Goal: Transaction & Acquisition: Purchase product/service

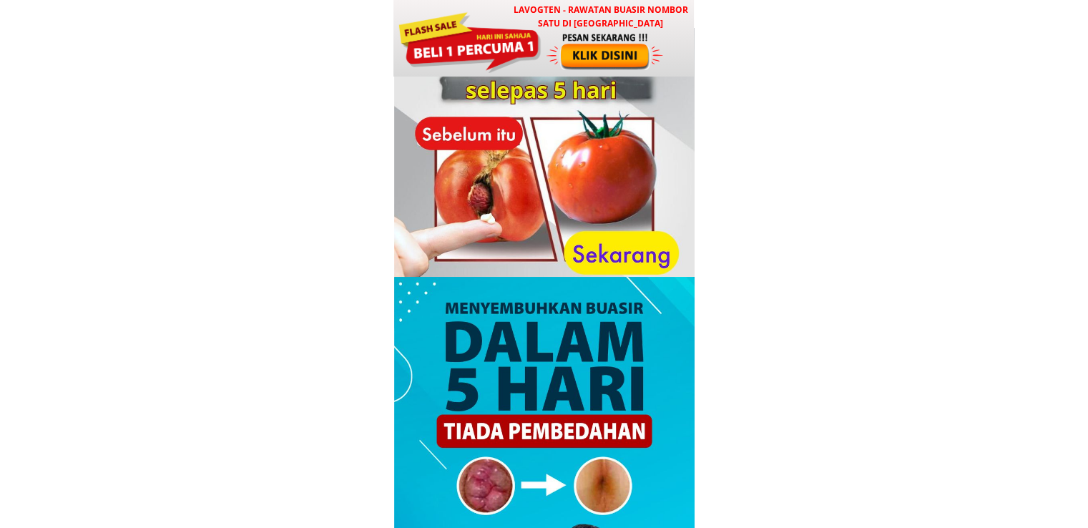
click at [501, 36] on div at bounding box center [469, 41] width 145 height 64
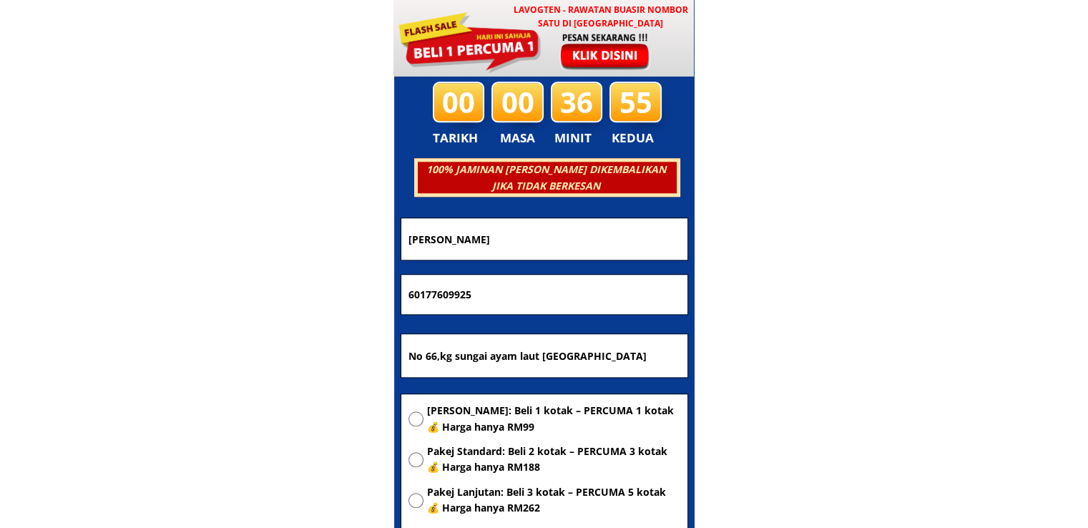
scroll to position [6899, 0]
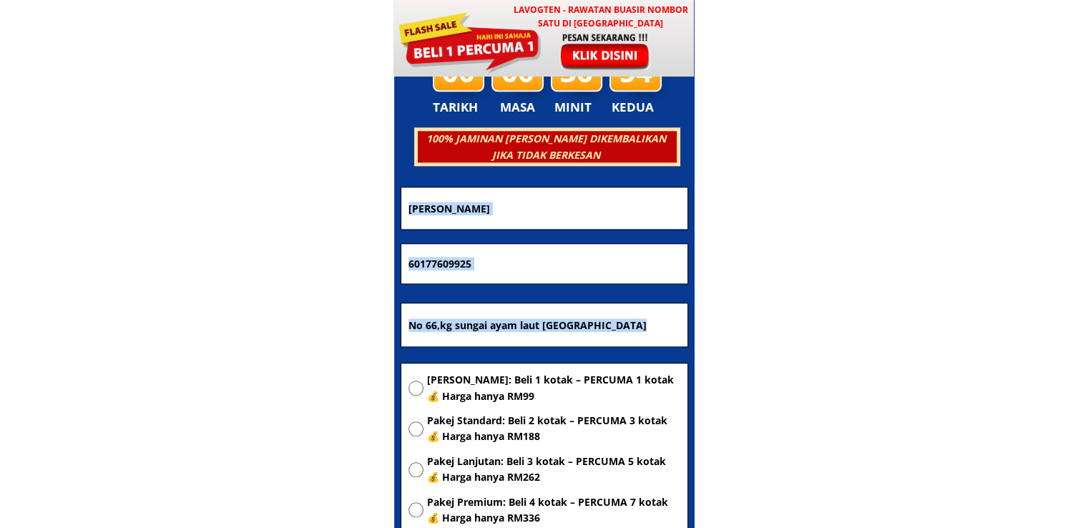
drag, startPoint x: 464, startPoint y: 361, endPoint x: 465, endPoint y: 372, distance: 10.8
click at [465, 364] on form "PESAN SEKARANG! Suhana binti eshak 60177609925 No 66,kg sungai ayam laut 83040 …" at bounding box center [545, 399] width 288 height 424
click at [465, 377] on span "[PERSON_NAME]: Beli 1 kotak – PERCUMA 1 kotak 💰 Harga hanya RM99" at bounding box center [553, 388] width 253 height 32
radio input "true"
click at [671, 338] on input "No 66,kg sungai ayam laut 83040 batu pahat johor" at bounding box center [544, 324] width 279 height 43
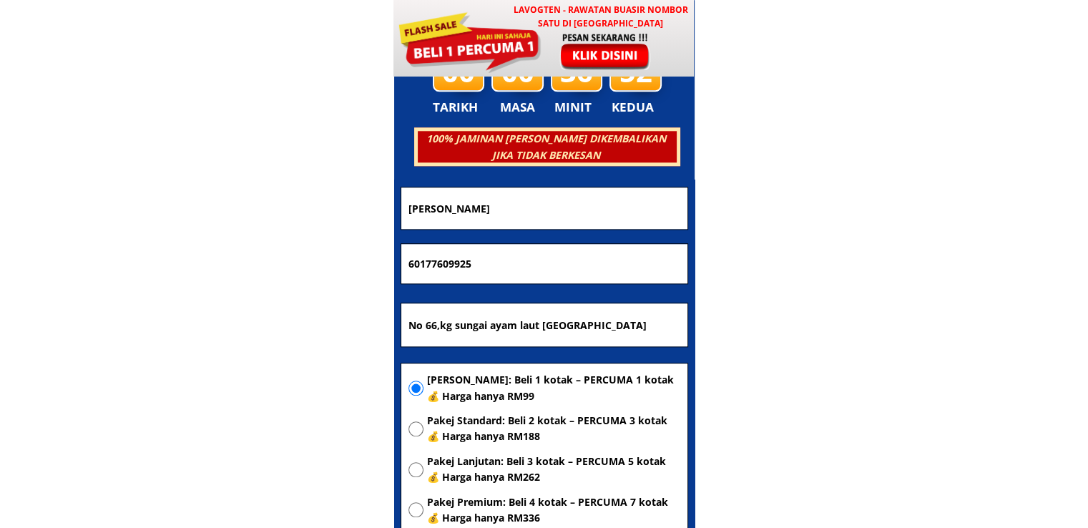
drag, startPoint x: 605, startPoint y: 323, endPoint x: 322, endPoint y: 327, distance: 283.4
click at [322, 327] on body "LAVOGTEN - Rawatan Buasir Nombor Satu di Malaysia Dengarkan pengalaman hebat pe…" at bounding box center [544, 411] width 1088 height 14620
paste input "0. 4 Taman Gembira, Kg. Rimba Terjun, 82000 Pontian, J"
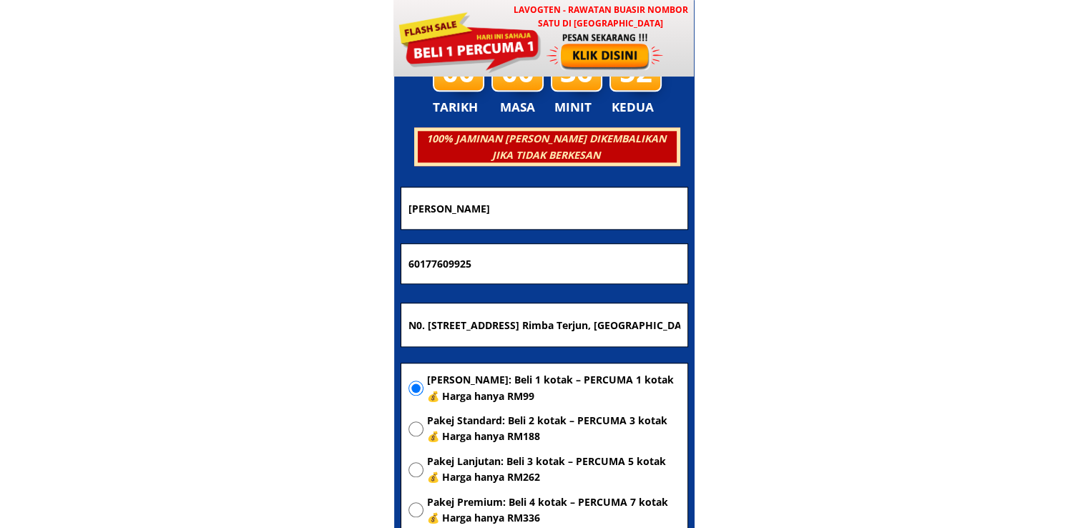
scroll to position [0, 36]
type input "N0. [STREET_ADDRESS] Rimba Terjun, [GEOGRAPHIC_DATA], [GEOGRAPHIC_DATA]"
drag, startPoint x: 526, startPoint y: 262, endPoint x: 266, endPoint y: 272, distance: 259.9
click at [282, 270] on body "LAVOGTEN - Rawatan Buasir Nombor Satu di Malaysia Dengarkan pengalaman hebat pe…" at bounding box center [544, 411] width 1088 height 14620
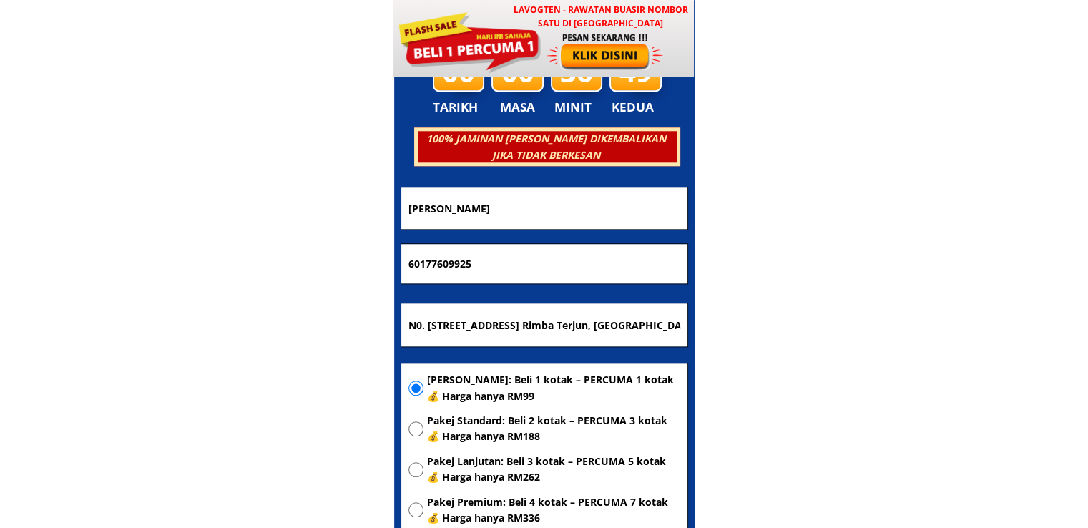
paste input "011-2178 3240"
type input "011-2178 3240"
drag, startPoint x: 469, startPoint y: 205, endPoint x: 241, endPoint y: 224, distance: 229.0
click at [237, 223] on body "LAVOGTEN - Rawatan Buasir Nombor Satu di Malaysia Dengarkan pengalaman hebat pe…" at bounding box center [544, 411] width 1088 height 14620
paste input "Asmah bt. Manap"
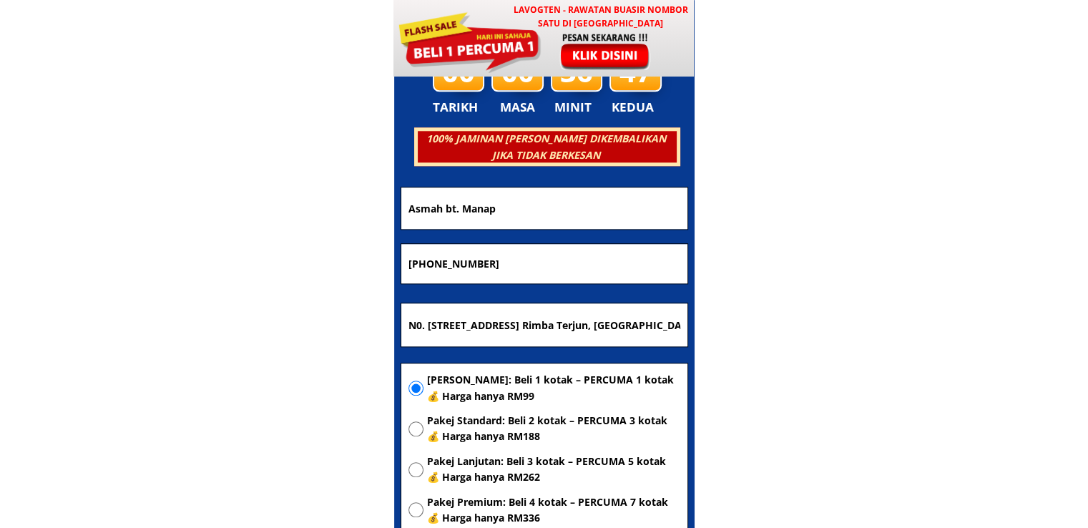
type input "Asmah bt. Manap"
click at [426, 261] on input "011-2178 3240" at bounding box center [544, 264] width 279 height 40
click at [450, 265] on input "0112178 3240" at bounding box center [544, 264] width 279 height 40
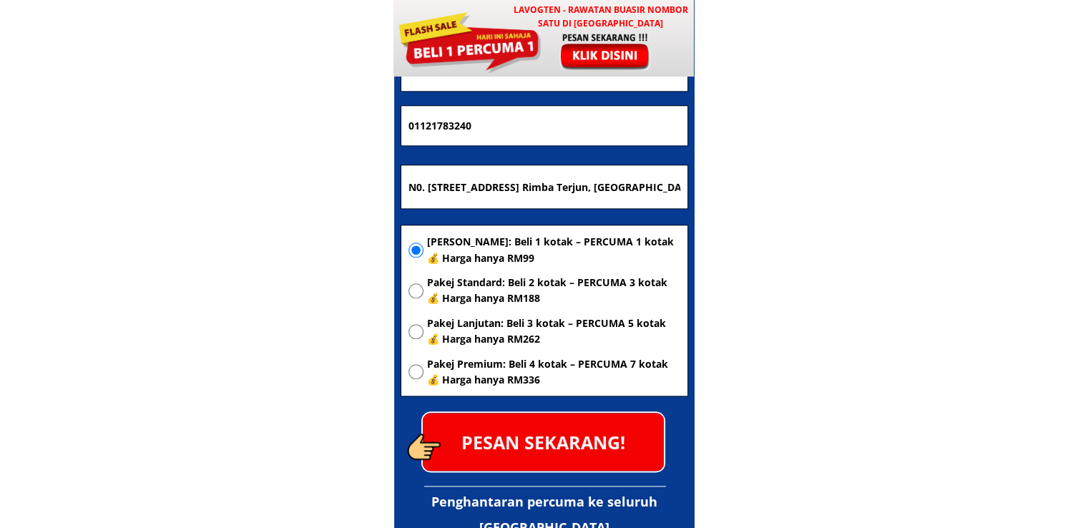
scroll to position [7043, 0]
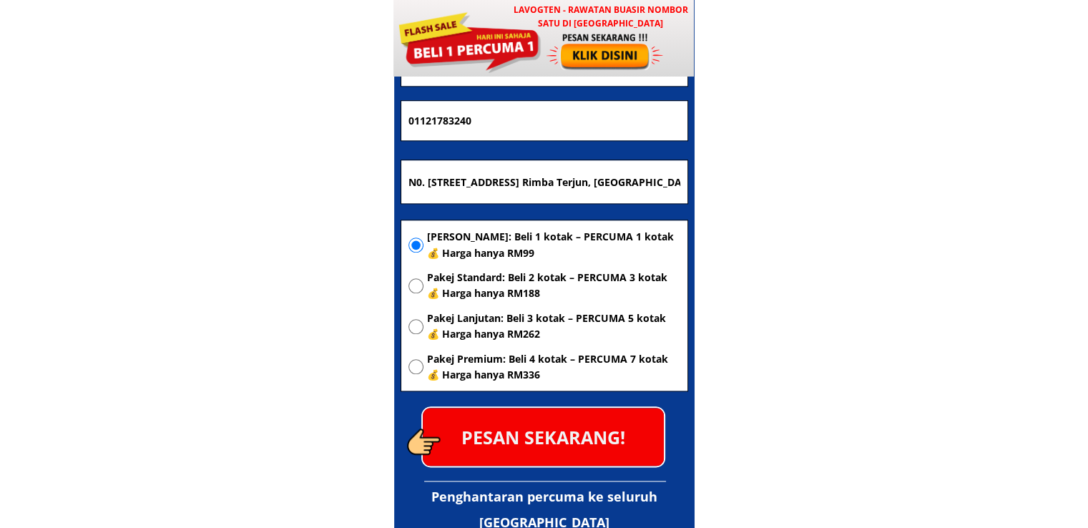
type input "01121783240"
click at [561, 426] on p "PESAN SEKARANG!" at bounding box center [543, 437] width 241 height 58
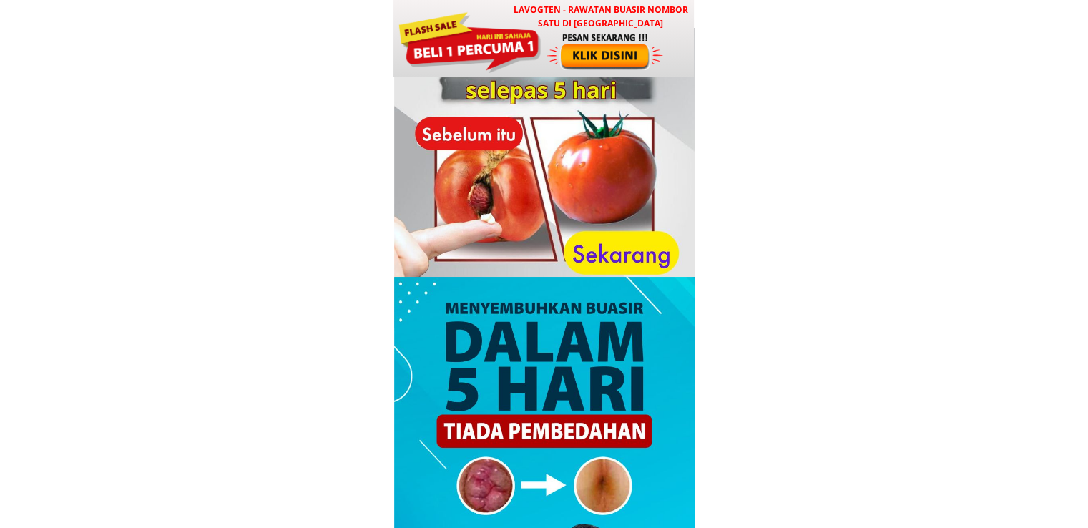
click at [582, 39] on div at bounding box center [606, 50] width 119 height 39
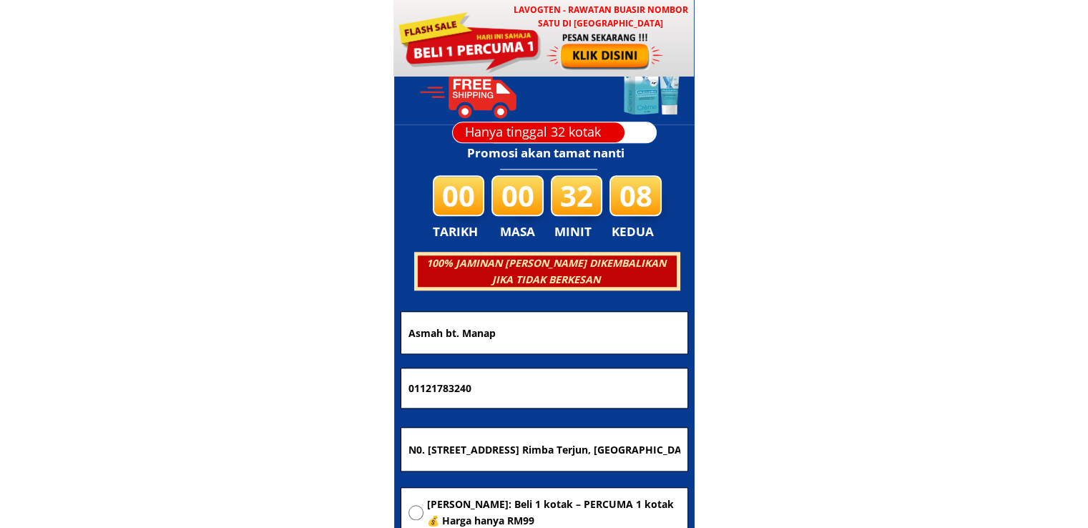
scroll to position [6899, 0]
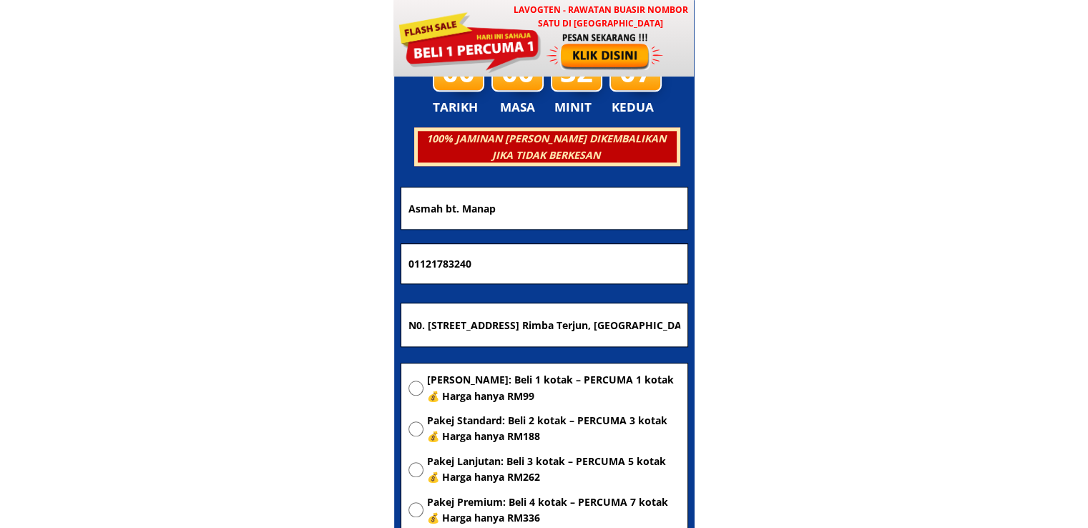
click at [516, 381] on span "[PERSON_NAME]: Beli 1 kotak – PERCUMA 1 kotak 💰 Harga hanya RM99" at bounding box center [553, 388] width 253 height 32
radio input "true"
click at [587, 309] on input "N0. [STREET_ADDRESS] Rimba Terjun, [GEOGRAPHIC_DATA], [GEOGRAPHIC_DATA]" at bounding box center [544, 324] width 279 height 43
paste input "[GEOGRAPHIC_DATA] peri SURAT 213 POSKOD 89108 KOTA [GEOGRAPHIC_DATA] [GEOGRAPHI…"
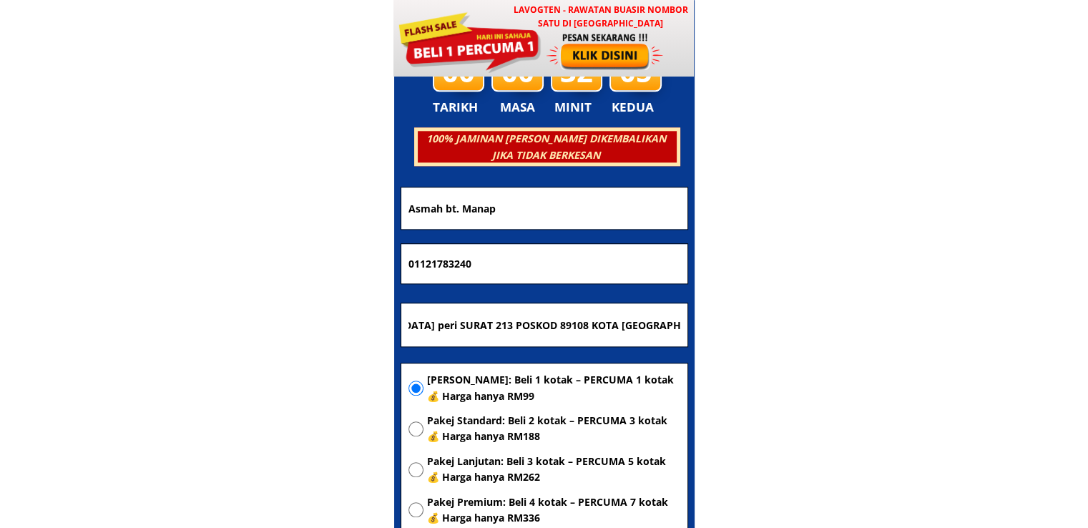
type input "[GEOGRAPHIC_DATA] peri SURAT 213 POSKOD 89108 KOTA [GEOGRAPHIC_DATA] [GEOGRAPHI…"
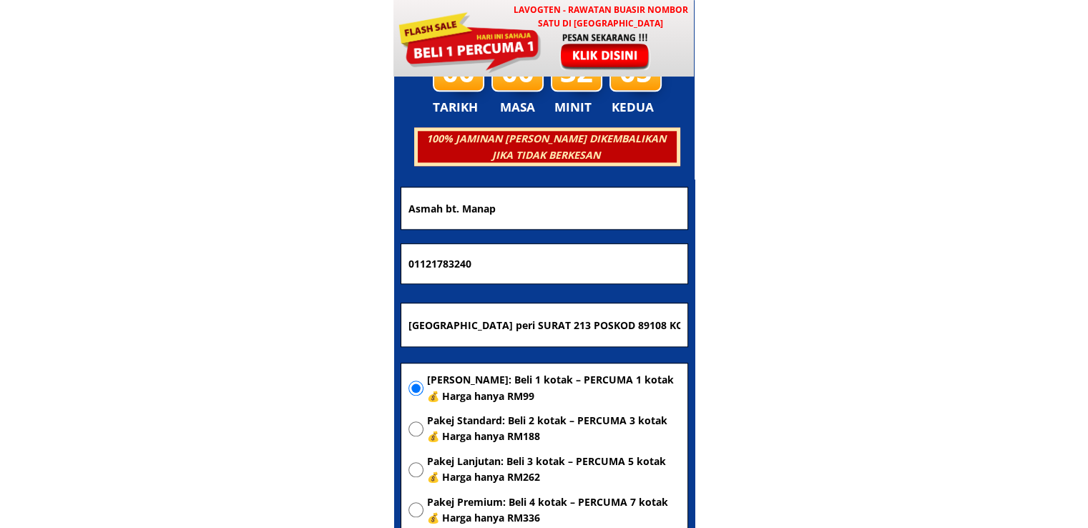
drag, startPoint x: 565, startPoint y: 278, endPoint x: 149, endPoint y: 280, distance: 415.7
click at [149, 280] on body "LAVOGTEN - Rawatan Buasir Nombor Satu di [GEOGRAPHIC_DATA] Dengarkan pengalaman…" at bounding box center [544, 411] width 1088 height 14620
paste input "-51844453"
type input "011-51844453"
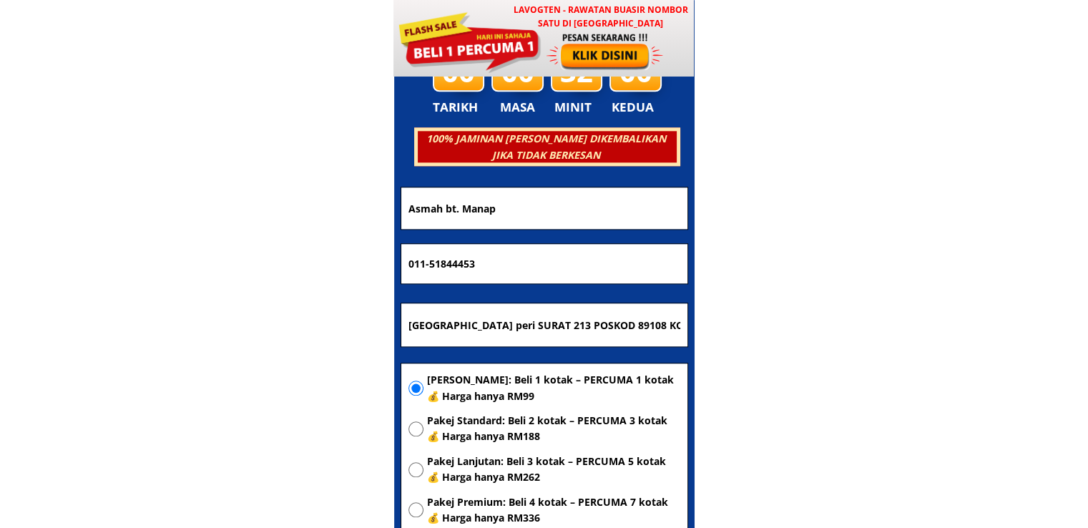
drag, startPoint x: 519, startPoint y: 203, endPoint x: 283, endPoint y: 218, distance: 236.7
click at [283, 218] on body "LAVOGTEN - Rawatan Buasir Nombor Satu di [GEOGRAPHIC_DATA] Dengarkan pengalaman…" at bounding box center [544, 411] width 1088 height 14620
paste input "[PERSON_NAME]"
type input "[PERSON_NAME]"
click at [429, 260] on input "011-51844453" at bounding box center [544, 264] width 279 height 40
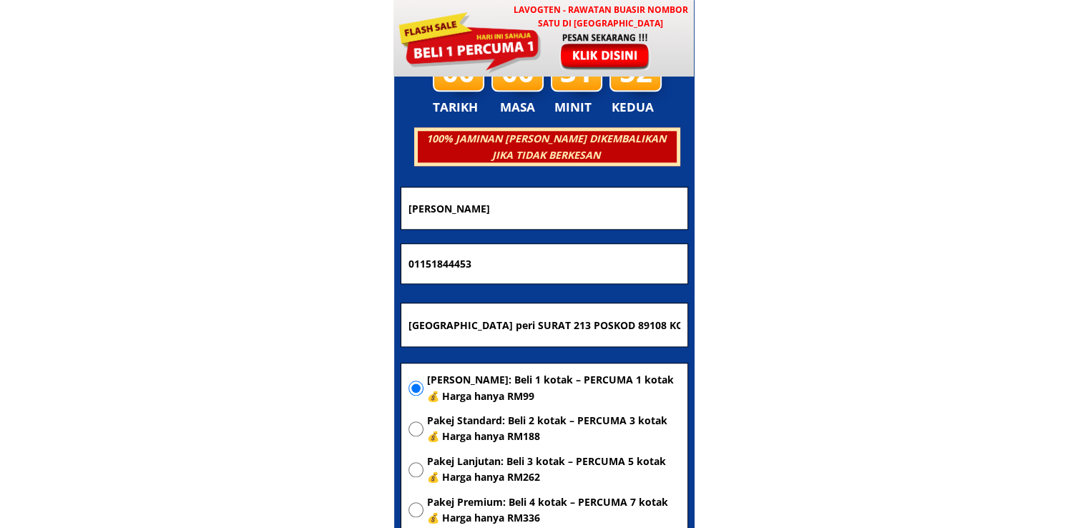
type input "01151844453"
click at [291, 255] on body "LAVOGTEN - Rawatan Buasir Nombor Satu di [GEOGRAPHIC_DATA] Dengarkan pengalaman…" at bounding box center [544, 411] width 1088 height 14620
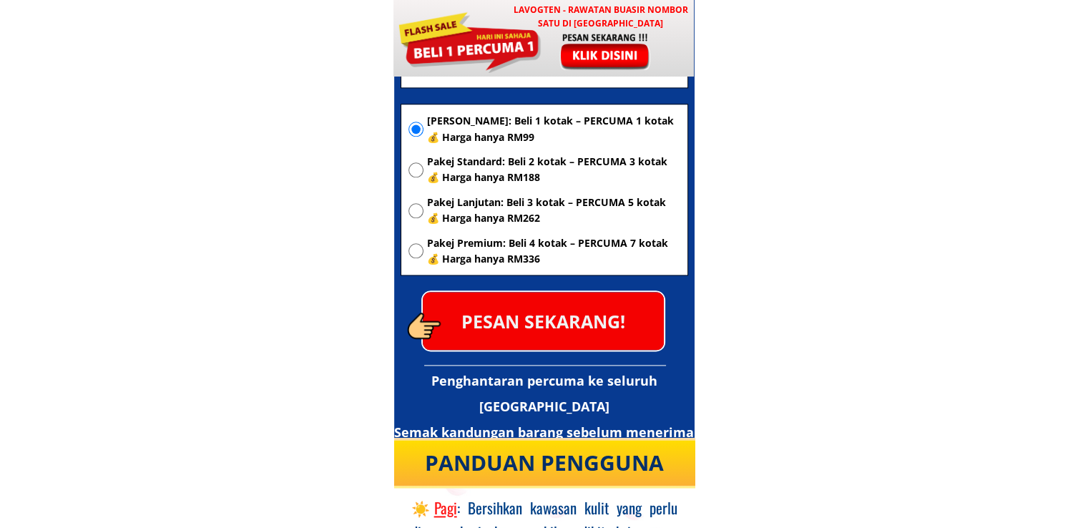
scroll to position [7186, 0]
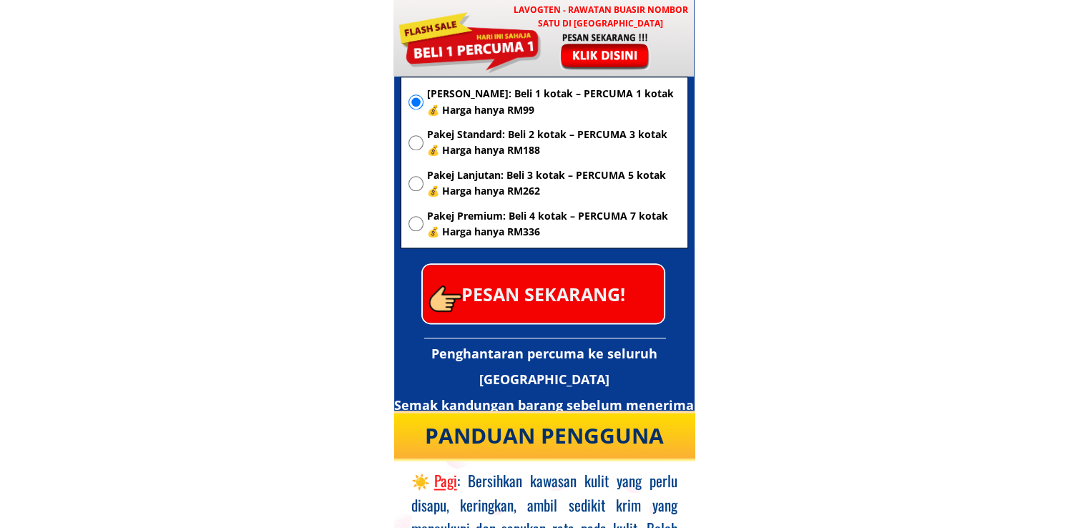
click at [597, 306] on p "PESAN SEKARANG!" at bounding box center [543, 294] width 241 height 58
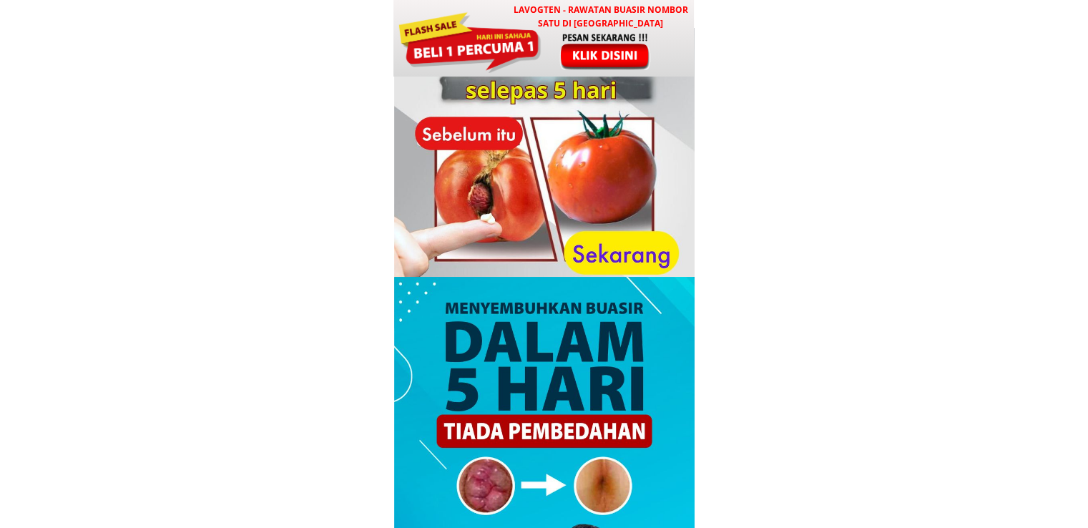
click at [601, 63] on div at bounding box center [606, 50] width 119 height 39
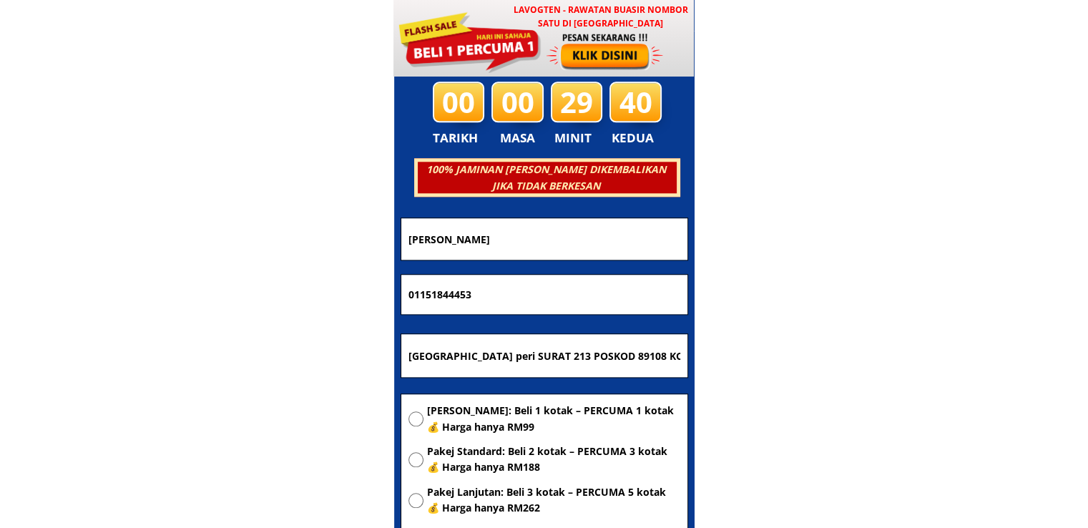
scroll to position [6899, 0]
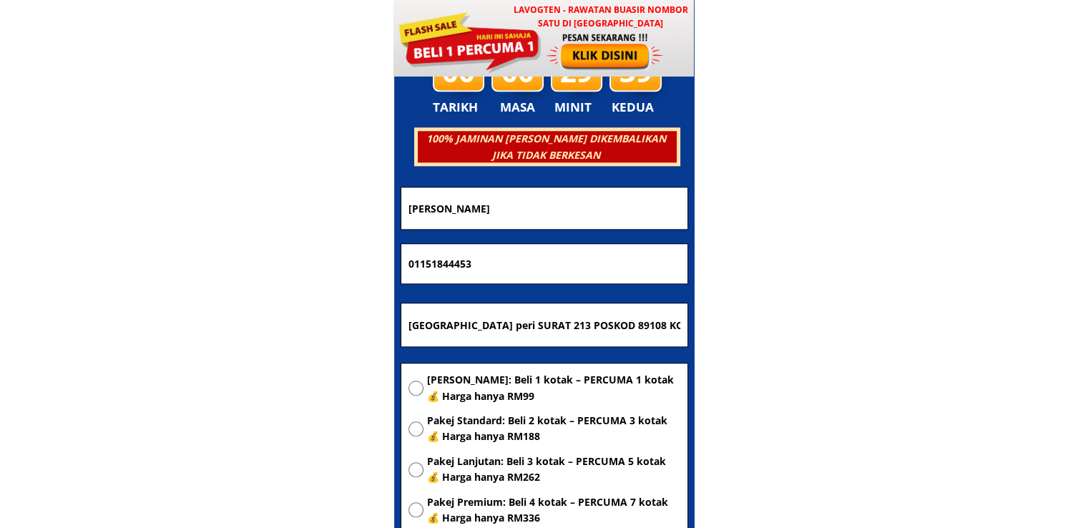
click at [553, 316] on input "[GEOGRAPHIC_DATA] peri SURAT 213 POSKOD 89108 KOTA [GEOGRAPHIC_DATA] [GEOGRAPHI…" at bounding box center [544, 324] width 279 height 43
paste input "N0 5 LOT 4905 JLN DATO AHMAD RADZALI KG TELUK NIPAH 42920 PULAU INDAH KLANG."
type input "N0 5 LOT 4905 JLN DATO AHMAD RADZALI KG TELUK NIPAH 42920 PULAU INDAH KLANG."
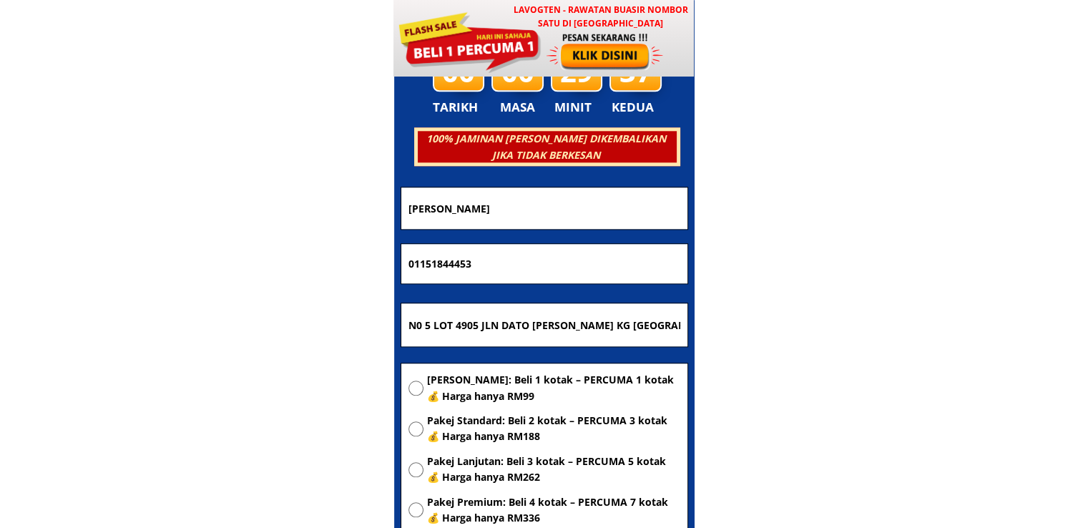
drag, startPoint x: 547, startPoint y: 262, endPoint x: 237, endPoint y: 267, distance: 310.6
click at [237, 267] on body "LAVOGTEN - Rawatan Buasir Nombor Satu di Malaysia Dengarkan pengalaman hebat pe…" at bounding box center [544, 411] width 1088 height 14620
paste input "2-7072771"
click at [426, 262] on input "012-7072771" at bounding box center [544, 264] width 279 height 40
type input "0127072771"
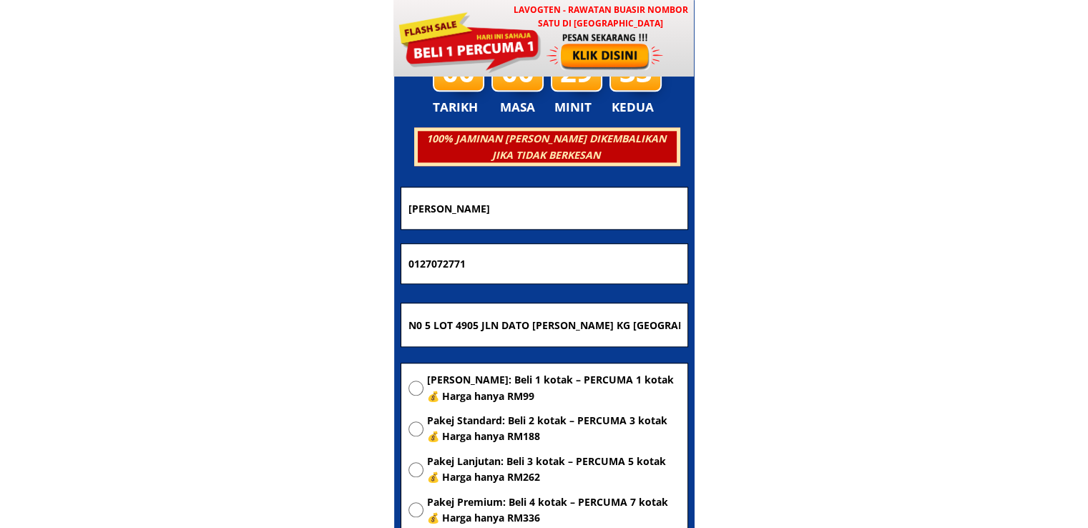
drag, startPoint x: 515, startPoint y: 200, endPoint x: 246, endPoint y: 206, distance: 269.1
click at [251, 206] on body "LAVOGTEN - Rawatan Buasir Nombor Satu di Malaysia Dengarkan pengalaman hebat pe…" at bounding box center [544, 411] width 1088 height 14620
paste input "Nur shazela Mohd sohimi"
type input "Nur shazela Mohd sohimi"
click at [469, 372] on span "[PERSON_NAME]: Beli 1 kotak – PERCUMA 1 kotak 💰 Harga hanya RM99" at bounding box center [553, 388] width 253 height 32
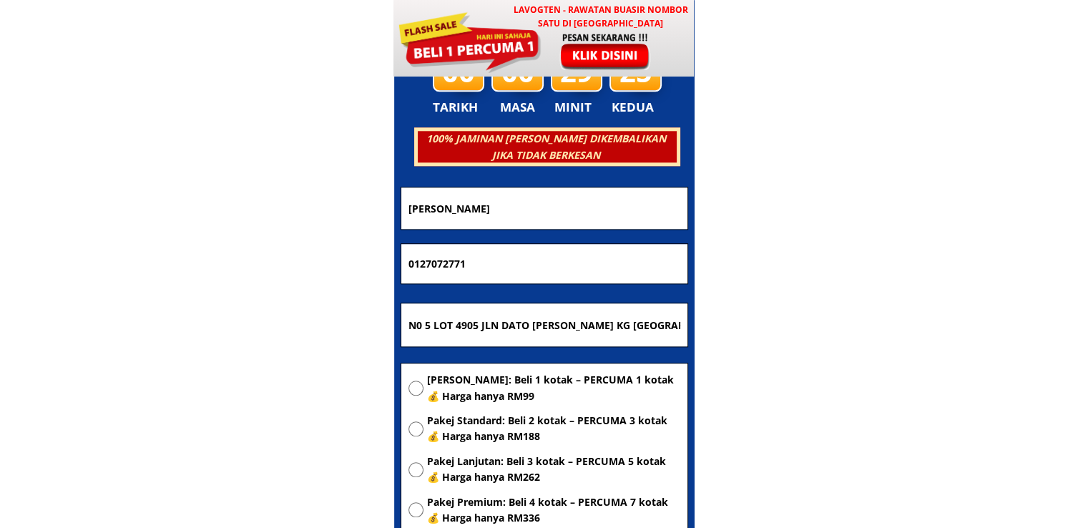
radio input "true"
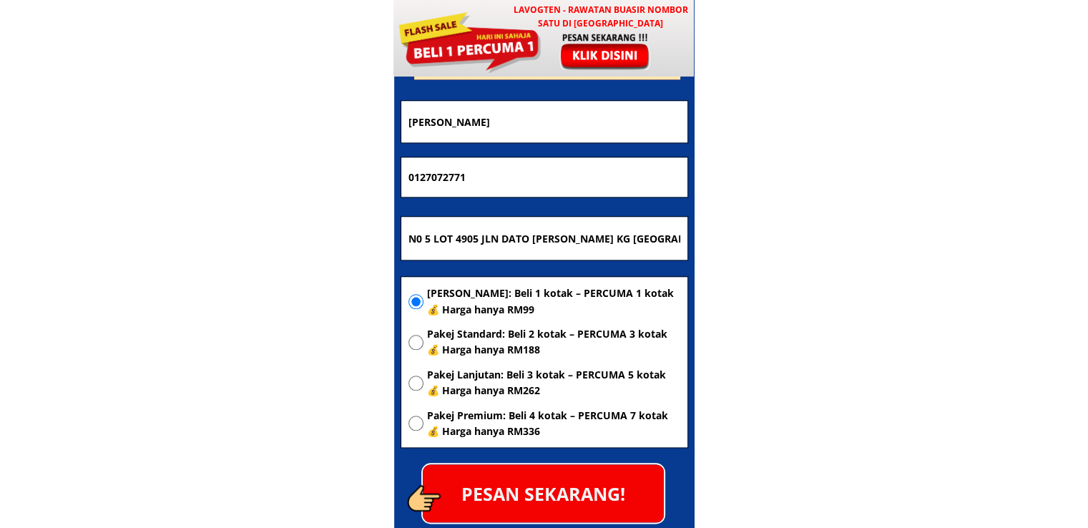
scroll to position [7043, 0]
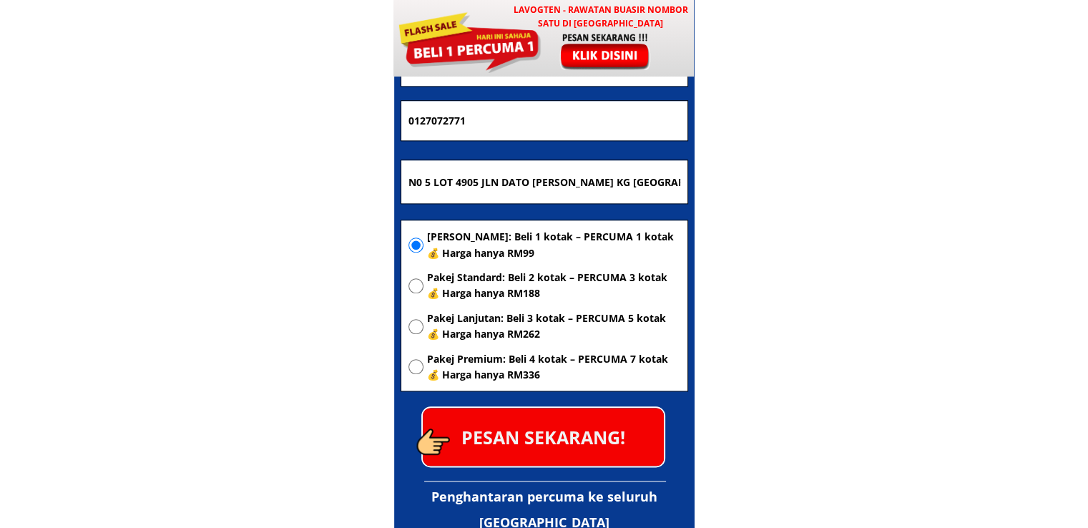
click at [581, 445] on p "PESAN SEKARANG!" at bounding box center [543, 437] width 241 height 58
